Goal: Information Seeking & Learning: Learn about a topic

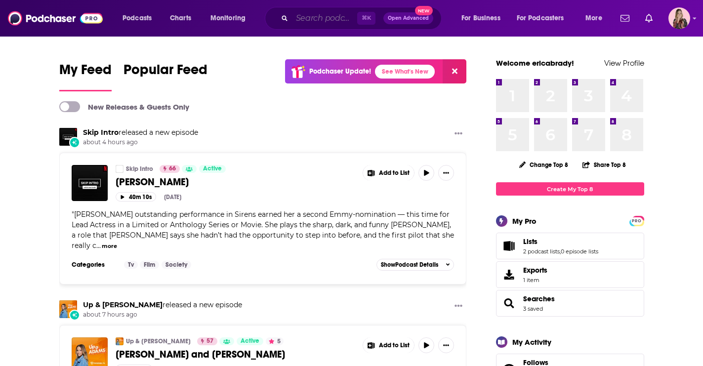
click at [315, 14] on input "Search podcasts, credits, & more..." at bounding box center [324, 18] width 65 height 16
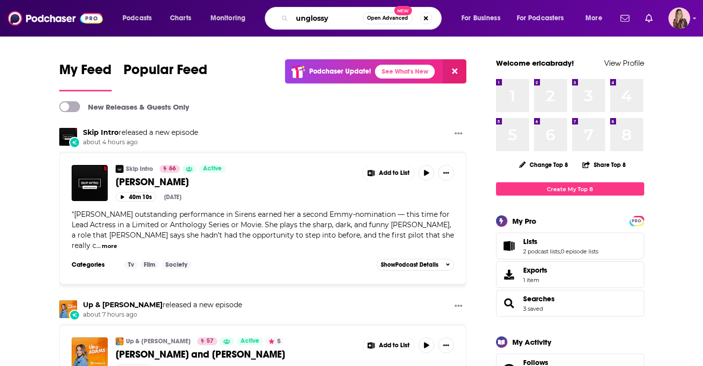
type input "unglossy"
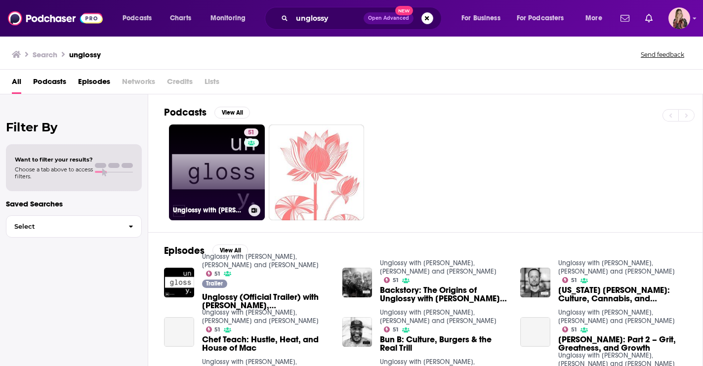
click at [220, 167] on link "51 Unglossy with Bun B, [PERSON_NAME] and [PERSON_NAME]" at bounding box center [217, 173] width 96 height 96
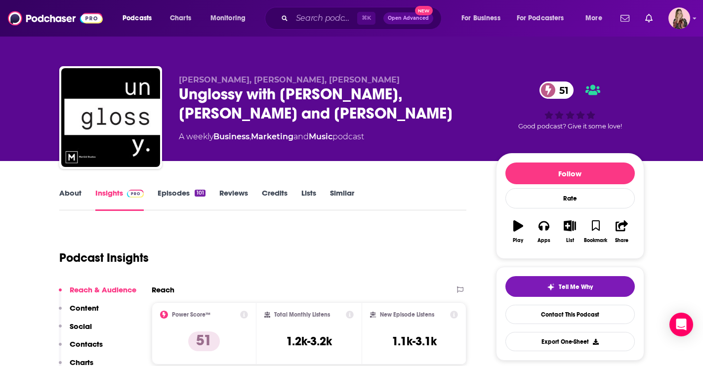
click at [174, 204] on link "Episodes 101" at bounding box center [181, 199] width 47 height 23
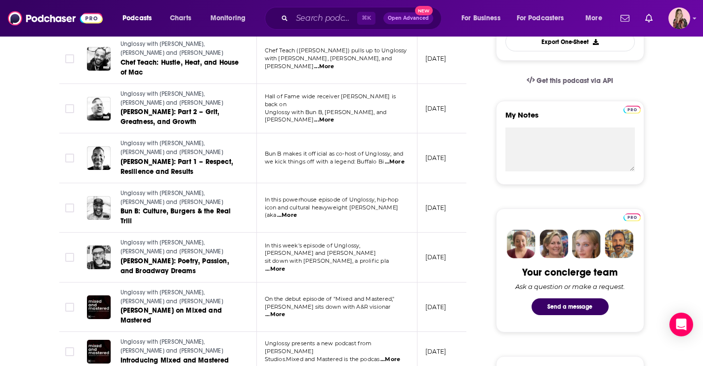
scroll to position [308, 0]
